Goal: Information Seeking & Learning: Learn about a topic

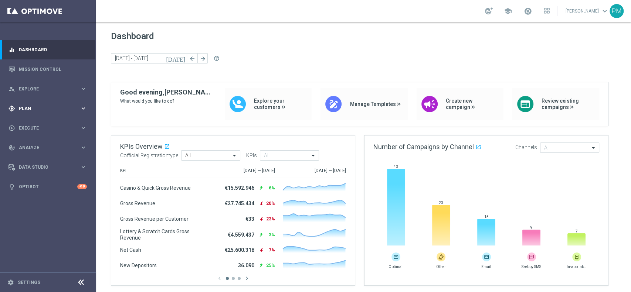
click at [37, 105] on div "gps_fixed Plan keyboard_arrow_right" at bounding box center [47, 109] width 95 height 20
click at [37, 122] on link "Target Groups" at bounding box center [48, 124] width 58 height 6
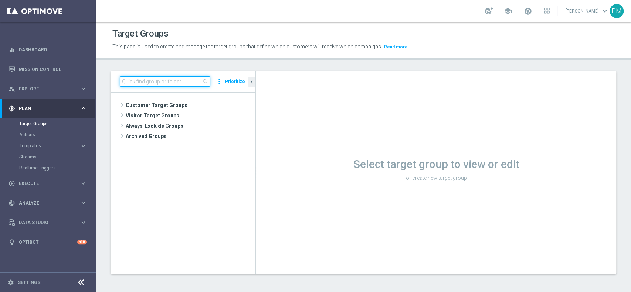
click at [155, 81] on input at bounding box center [165, 82] width 90 height 10
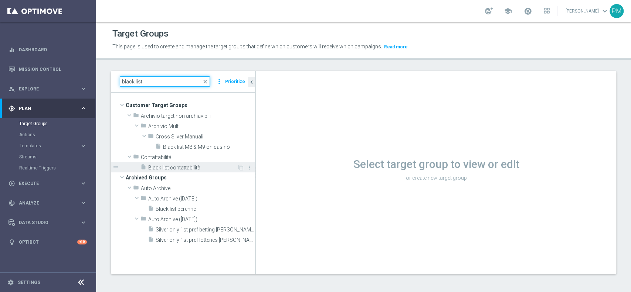
type input "black list"
click at [180, 165] on span "Black list contattabilità" at bounding box center [192, 168] width 89 height 6
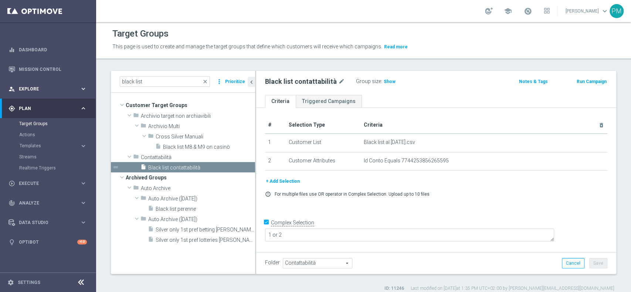
click at [33, 88] on span "Explore" at bounding box center [49, 89] width 61 height 4
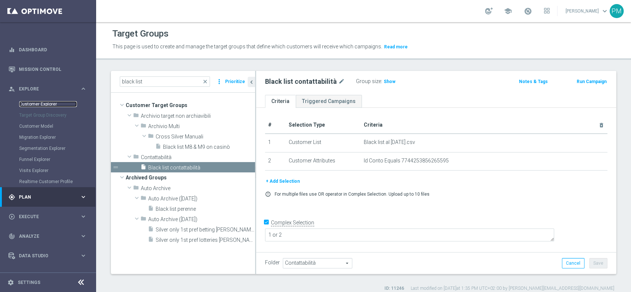
click at [35, 101] on link "Customer Explorer" at bounding box center [48, 104] width 58 height 6
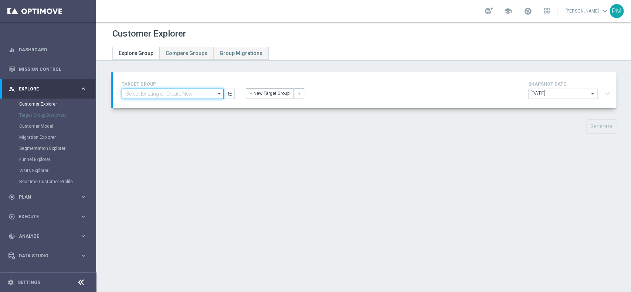
click at [176, 95] on input at bounding box center [173, 94] width 102 height 10
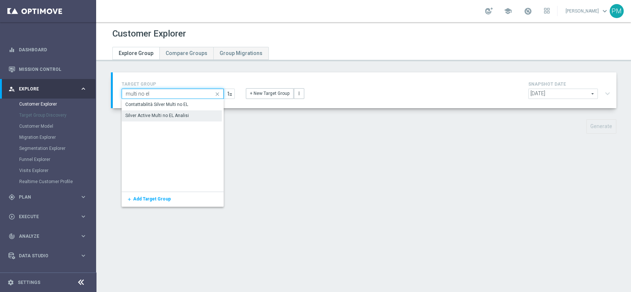
type input "multi no el"
click at [168, 117] on div "Silver Active Multi no EL Analisi" at bounding box center [158, 116] width 64 height 7
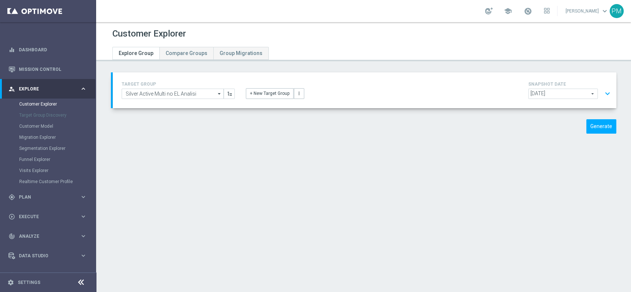
click at [473, 95] on button "expand_more" at bounding box center [607, 94] width 11 height 14
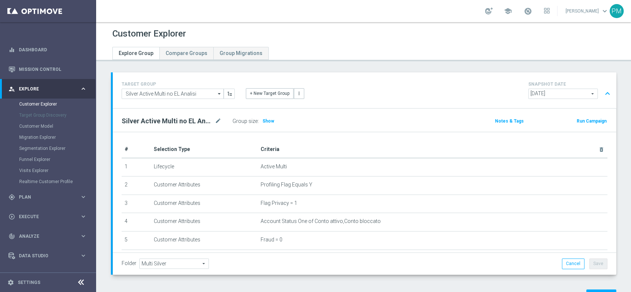
click at [473, 91] on button "expand_less" at bounding box center [607, 94] width 11 height 14
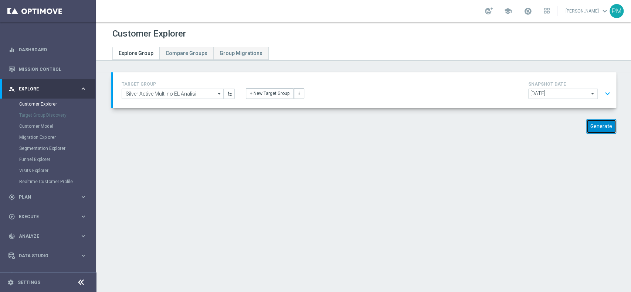
click at [473, 123] on button "Generate" at bounding box center [601, 126] width 30 height 14
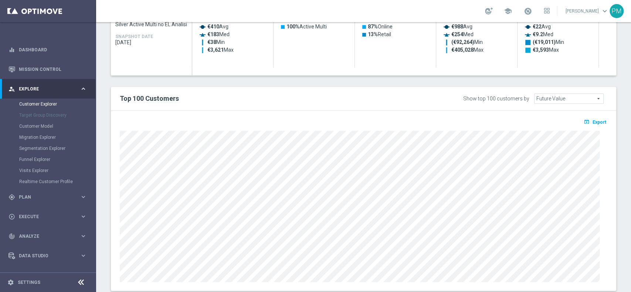
scroll to position [235, 0]
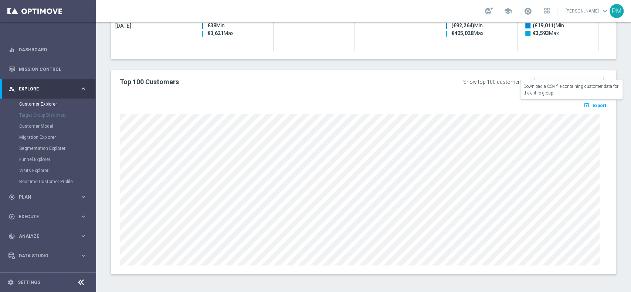
click at [473, 106] on span "Export" at bounding box center [600, 105] width 14 height 5
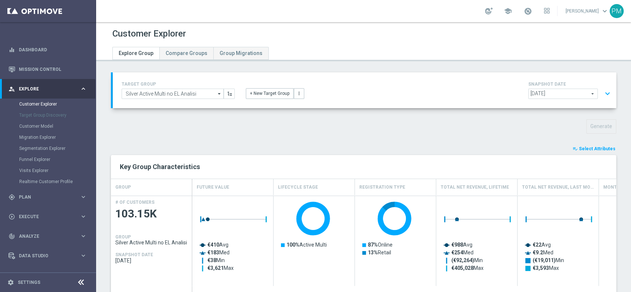
click at [473, 148] on span "Select Attributes" at bounding box center [597, 148] width 37 height 5
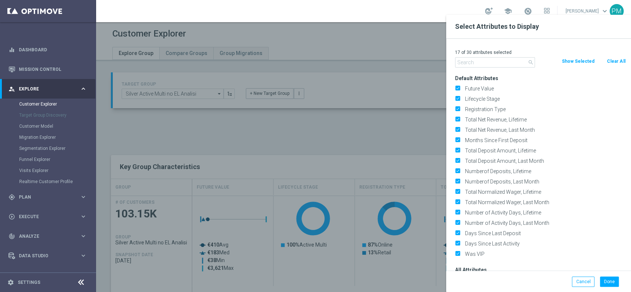
click at [473, 61] on button "Clear All" at bounding box center [616, 61] width 20 height 8
checkbox input "false"
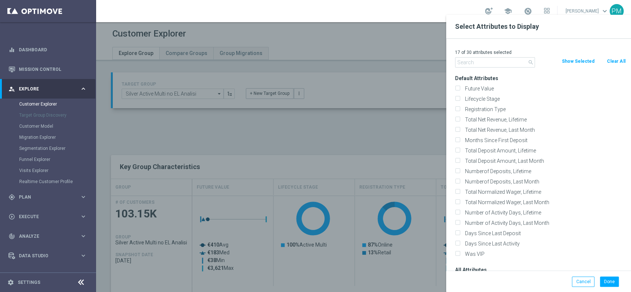
checkbox input "false"
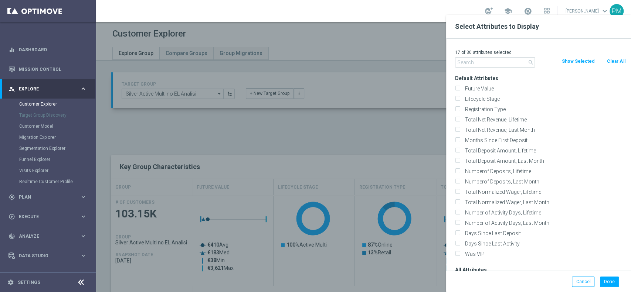
checkbox input "false"
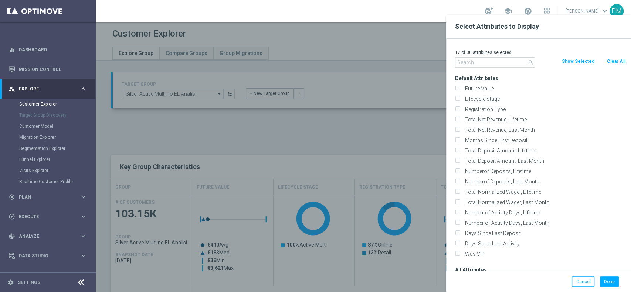
checkbox input "false"
click at [473, 59] on input "text" at bounding box center [495, 62] width 80 height 10
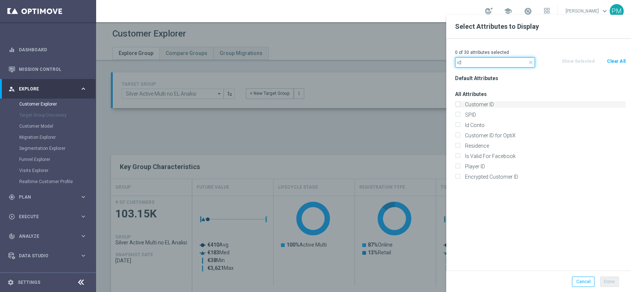
type input "id"
click at [473, 103] on label "Customer ID" at bounding box center [544, 104] width 163 height 7
click at [460, 103] on input "Customer ID" at bounding box center [457, 105] width 5 height 5
checkbox input "true"
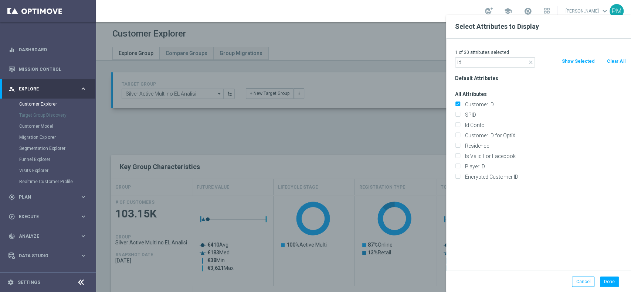
click at [473, 121] on div "Id Conto" at bounding box center [541, 125] width 182 height 10
click at [473, 124] on label "Id Conto" at bounding box center [544, 125] width 163 height 7
click at [460, 124] on input "Id Conto" at bounding box center [457, 126] width 5 height 5
checkbox input "true"
click at [473, 219] on button "Done" at bounding box center [609, 282] width 19 height 10
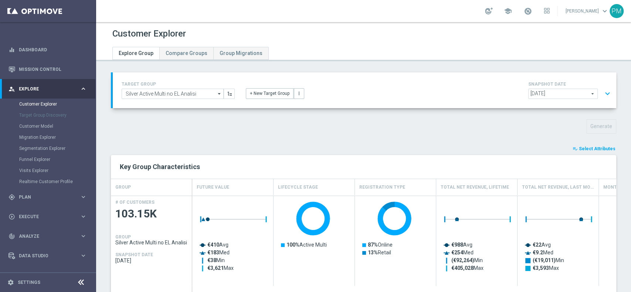
type input "Search"
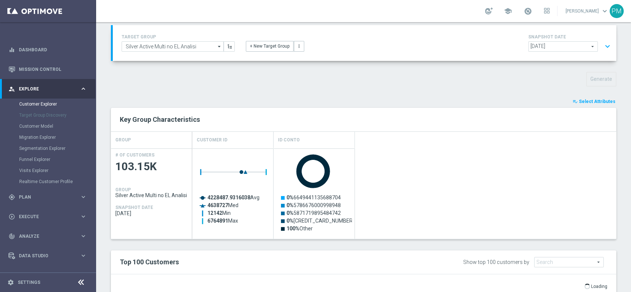
scroll to position [30, 0]
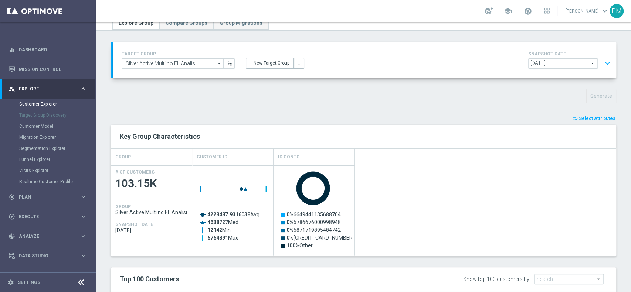
click at [473, 120] on span "Select Attributes" at bounding box center [597, 118] width 37 height 5
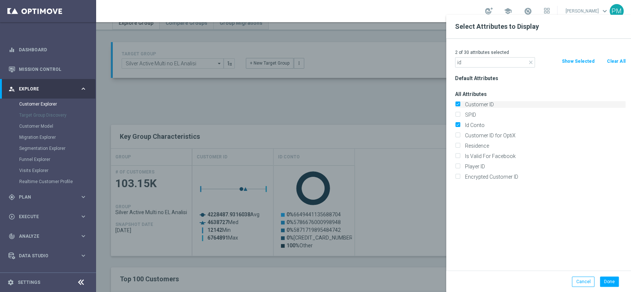
type input "id"
click at [458, 103] on input "Customer ID" at bounding box center [457, 105] width 5 height 5
checkbox input "false"
click at [473, 219] on button "Done" at bounding box center [609, 282] width 19 height 10
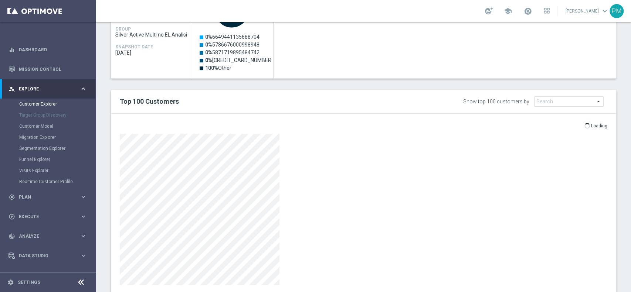
scroll to position [228, 0]
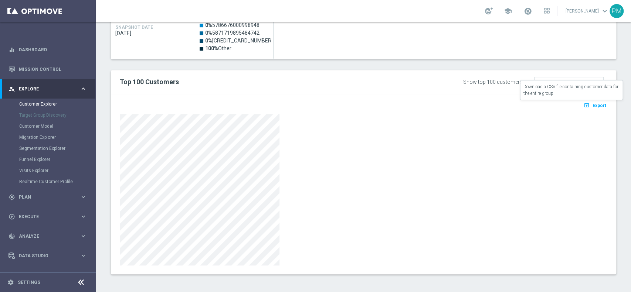
click at [473, 107] on span "Export" at bounding box center [600, 105] width 14 height 5
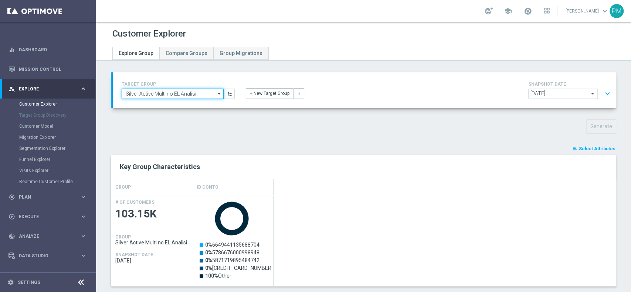
click at [175, 96] on input "Silver Active Multi no EL Analisi" at bounding box center [173, 94] width 102 height 10
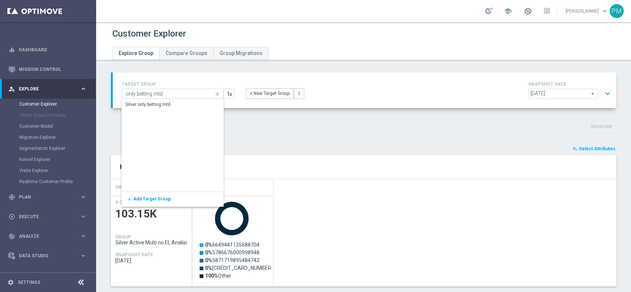
click at [168, 103] on div "Silver only betting mtd" at bounding box center [147, 104] width 45 height 7
type input "Silver only betting mtd"
type input "Customer Target Groups"
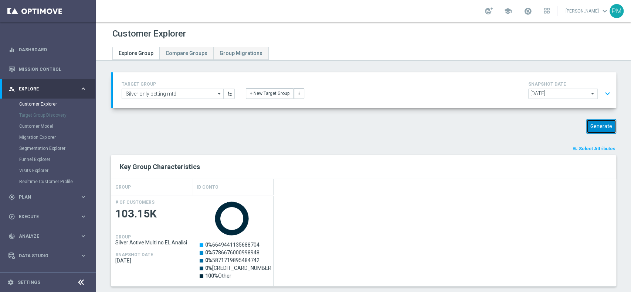
click at [473, 128] on button "Generate" at bounding box center [601, 126] width 30 height 14
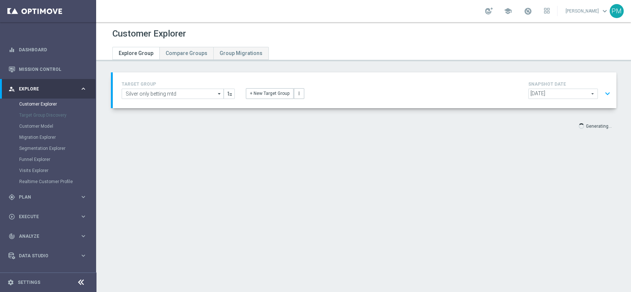
click at [473, 95] on button "expand_more" at bounding box center [607, 94] width 11 height 14
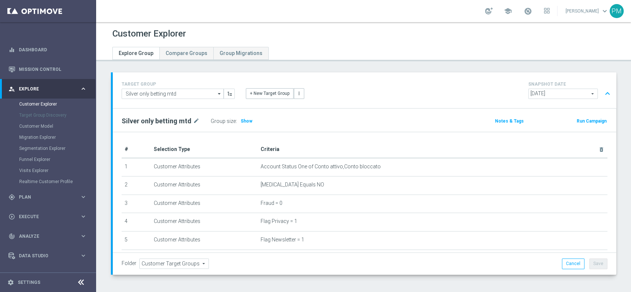
click at [473, 93] on button "expand_less" at bounding box center [607, 94] width 11 height 14
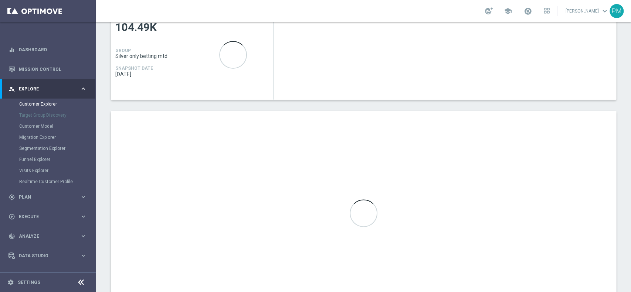
scroll to position [197, 0]
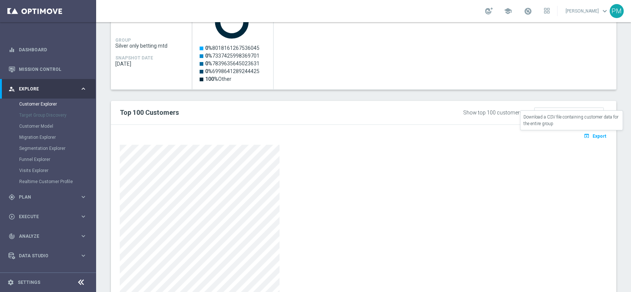
click at [473, 136] on span "Export" at bounding box center [600, 136] width 14 height 5
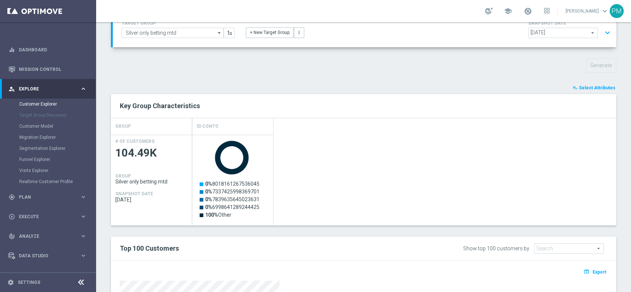
scroll to position [0, 0]
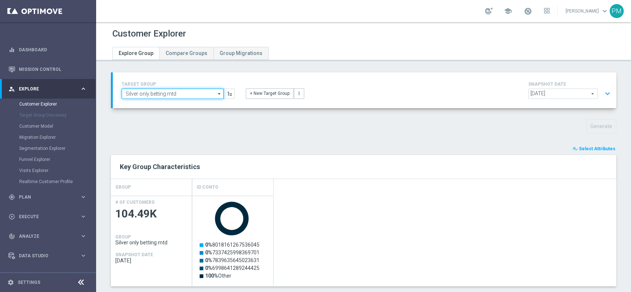
click at [186, 96] on input "Silver only betting mtd" at bounding box center [173, 94] width 102 height 10
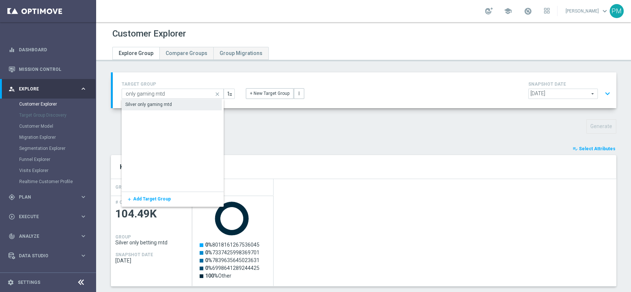
click at [182, 106] on div "Silver only gaming mtd" at bounding box center [172, 104] width 100 height 10
type input "Silver only gaming mtd"
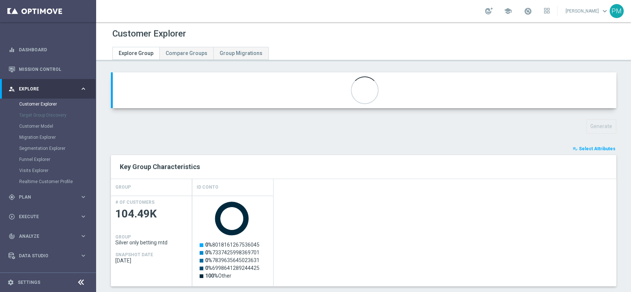
type input "Cross Selling Silver"
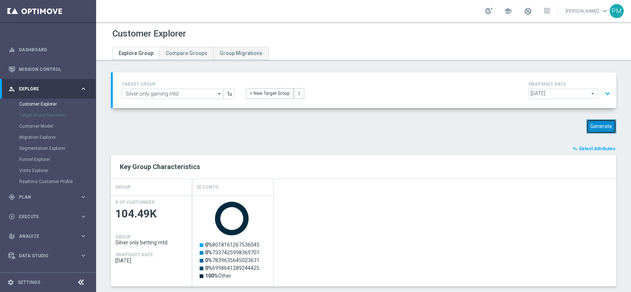
click at [473, 123] on button "Generate" at bounding box center [601, 126] width 30 height 14
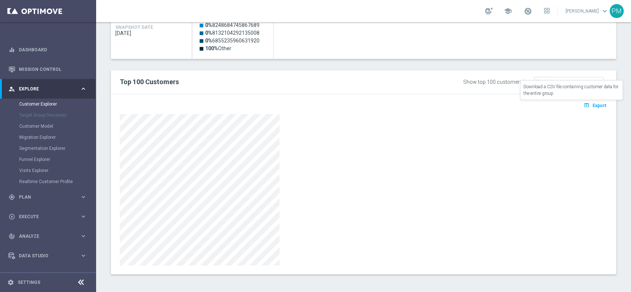
click at [473, 105] on span "Export" at bounding box center [600, 105] width 14 height 5
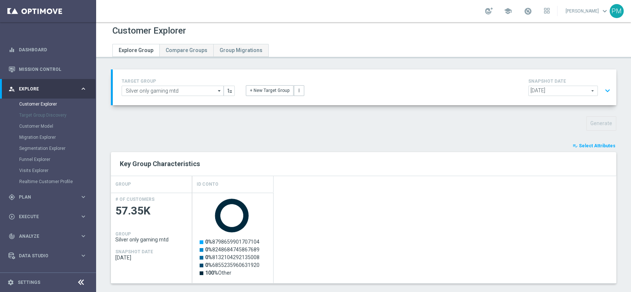
scroll to position [0, 0]
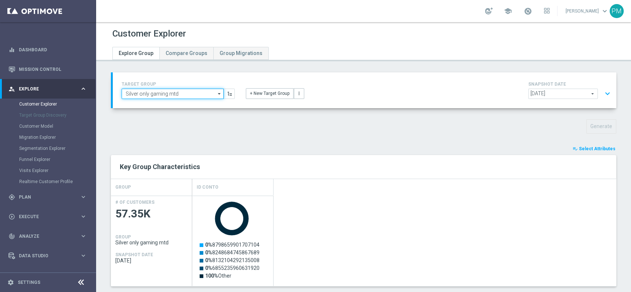
click at [182, 93] on input "Silver only gaming mtd" at bounding box center [173, 94] width 102 height 10
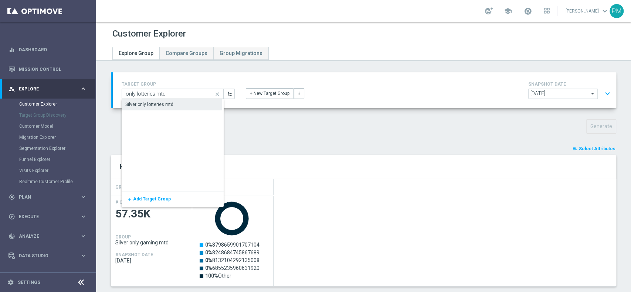
click at [180, 104] on div "Silver only lotteries mtd" at bounding box center [172, 104] width 100 height 10
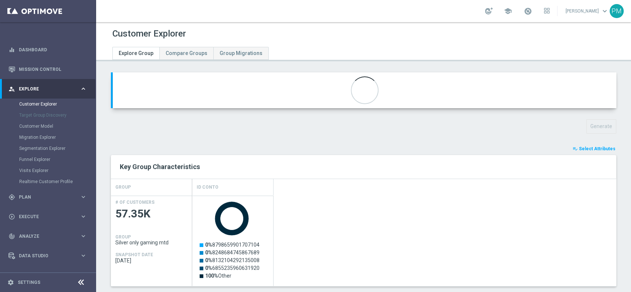
type input "Silver only lotteries mtd"
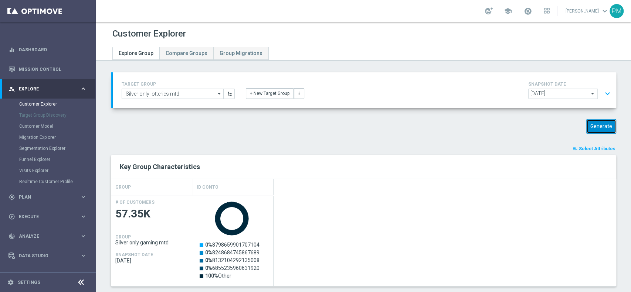
click at [473, 122] on button "Generate" at bounding box center [601, 126] width 30 height 14
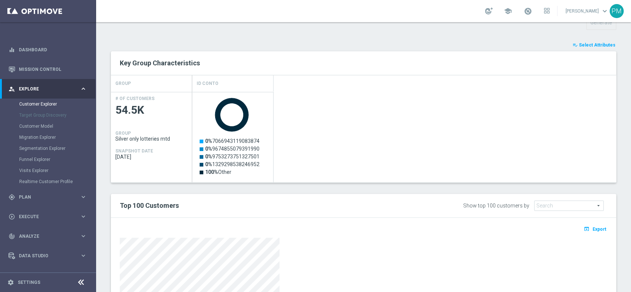
scroll to position [228, 0]
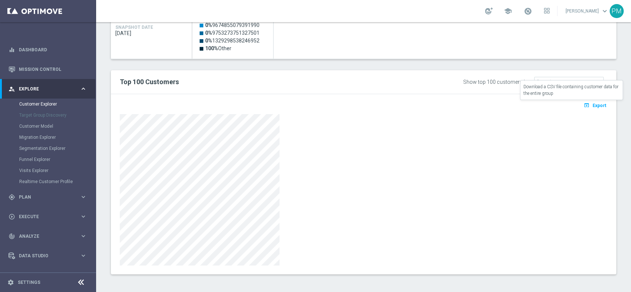
click at [473, 105] on span "Export" at bounding box center [600, 105] width 14 height 5
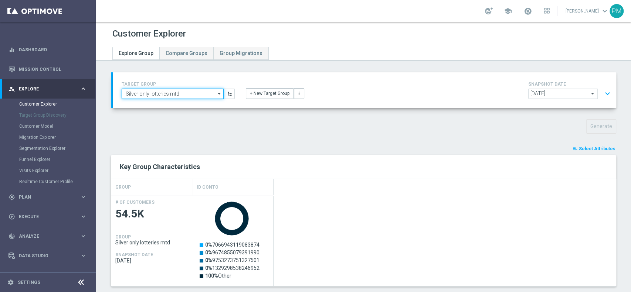
click at [148, 92] on input "Silver only lotteries mtd" at bounding box center [173, 94] width 102 height 10
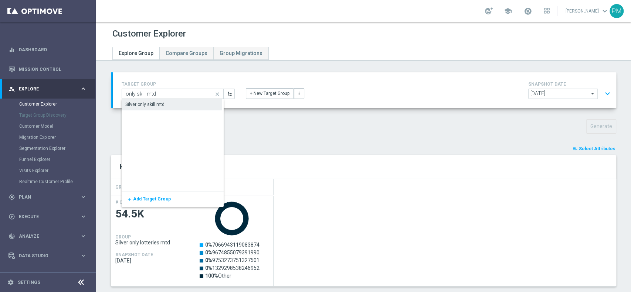
click at [151, 105] on div "Silver only skill mtd" at bounding box center [144, 104] width 39 height 7
type input "Silver only skill mtd"
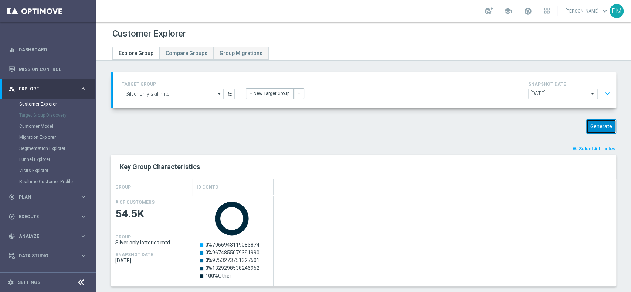
click at [473, 122] on button "Generate" at bounding box center [601, 126] width 30 height 14
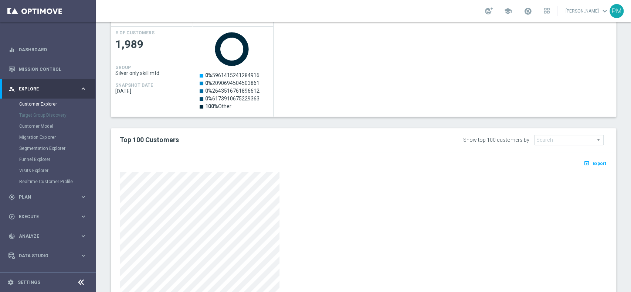
scroll to position [228, 0]
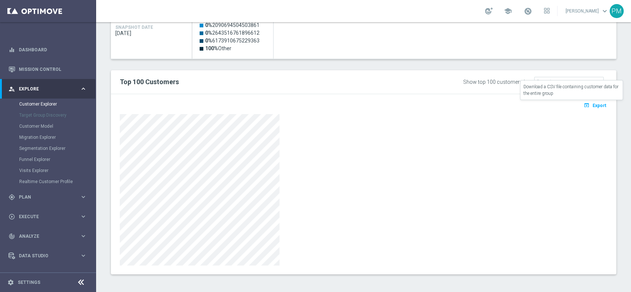
click at [473, 106] on span "Export" at bounding box center [600, 105] width 14 height 5
